Goal: Find specific page/section: Find specific page/section

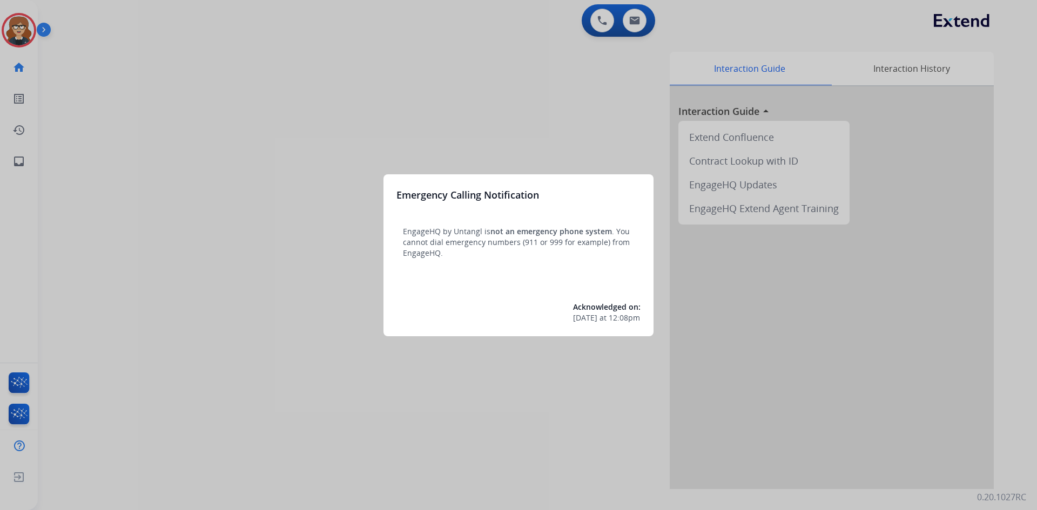
click at [181, 173] on div at bounding box center [518, 255] width 1037 height 510
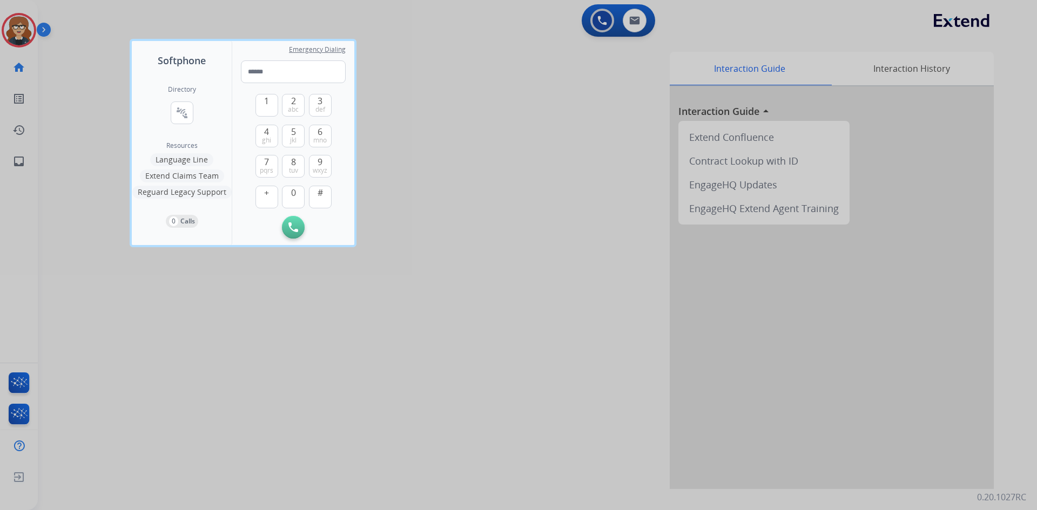
click at [22, 31] on div at bounding box center [518, 255] width 1037 height 510
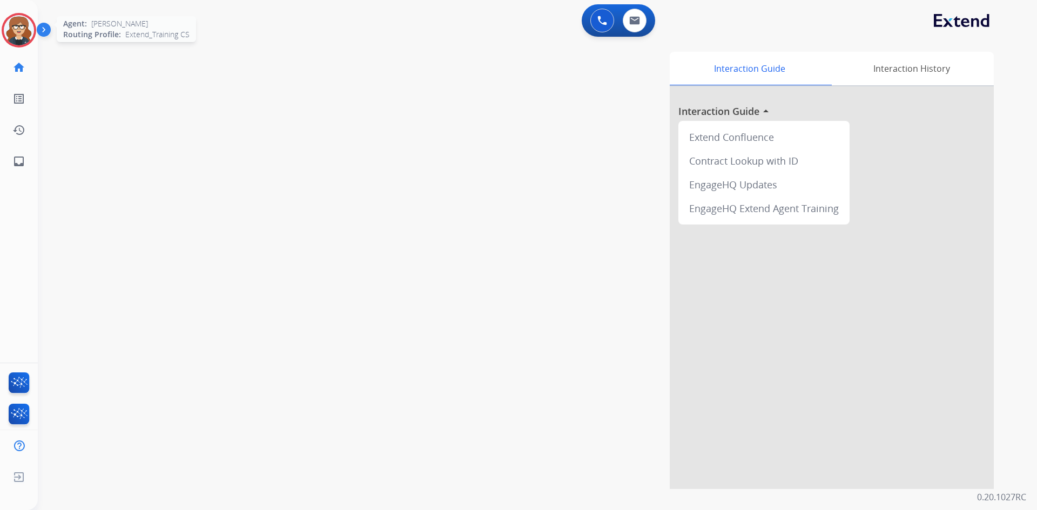
click at [23, 24] on img at bounding box center [19, 30] width 30 height 30
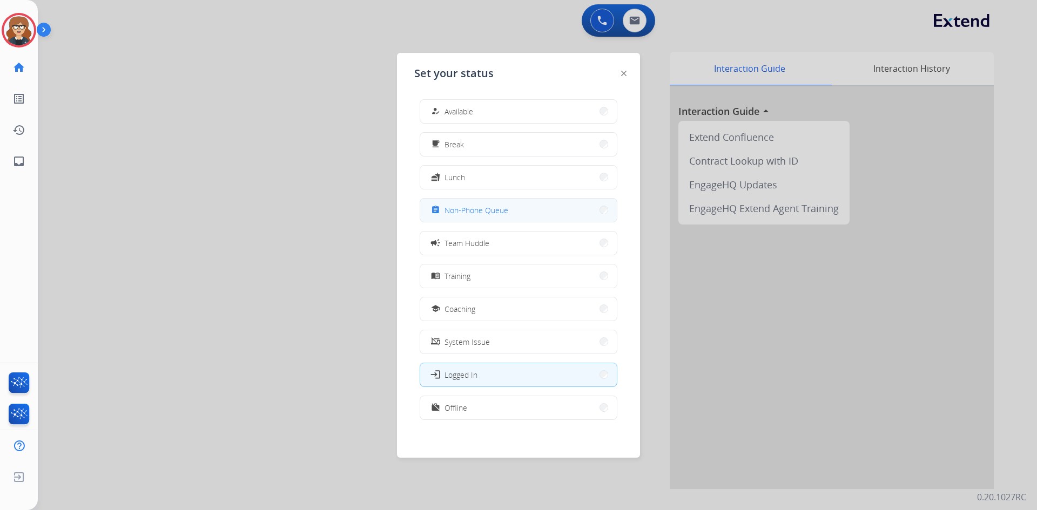
click at [461, 213] on span "Non-Phone Queue" at bounding box center [476, 210] width 64 height 11
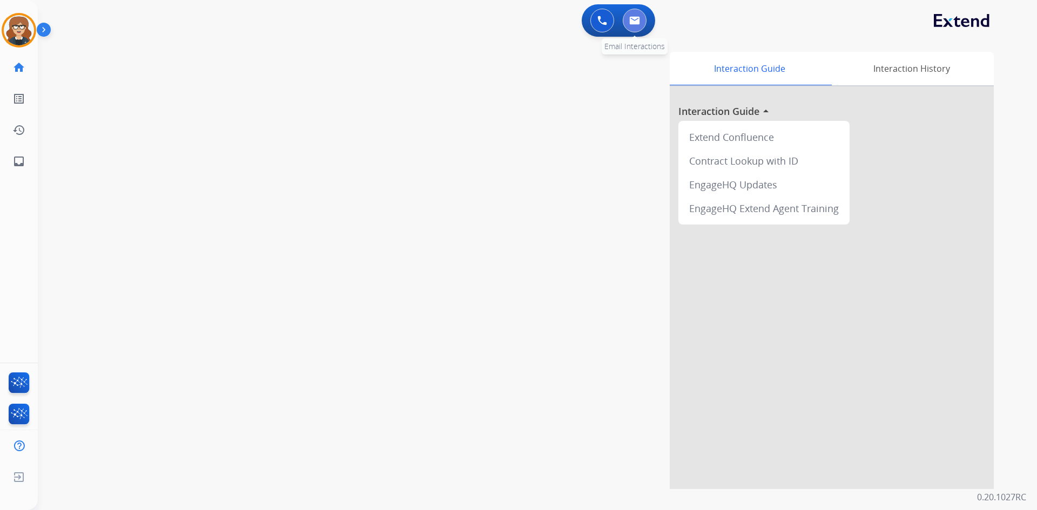
click at [635, 23] on img at bounding box center [634, 20] width 11 height 9
select select "**********"
